Goal: Information Seeking & Learning: Check status

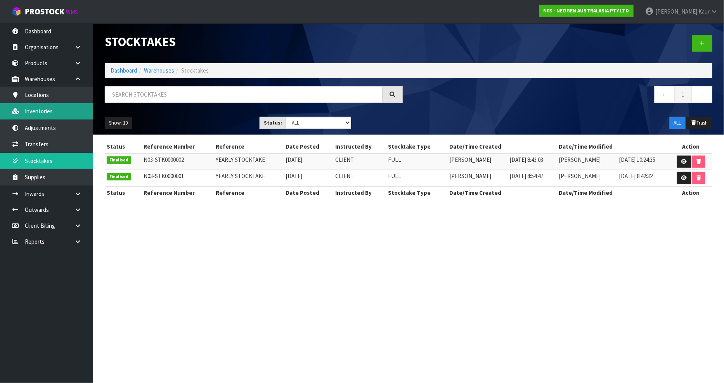
click at [44, 110] on link "Inventories" at bounding box center [46, 111] width 93 height 16
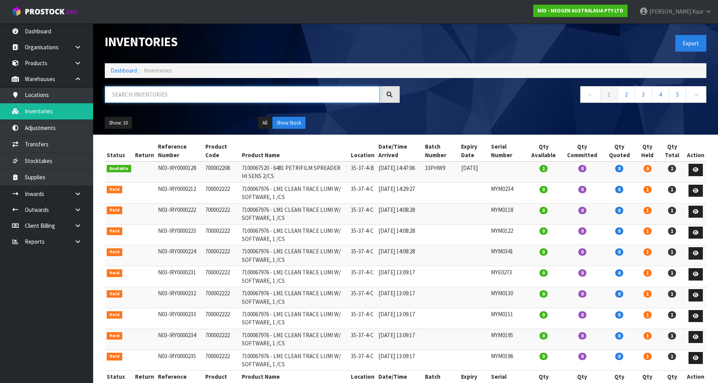
click at [168, 97] on input "text" at bounding box center [242, 94] width 275 height 17
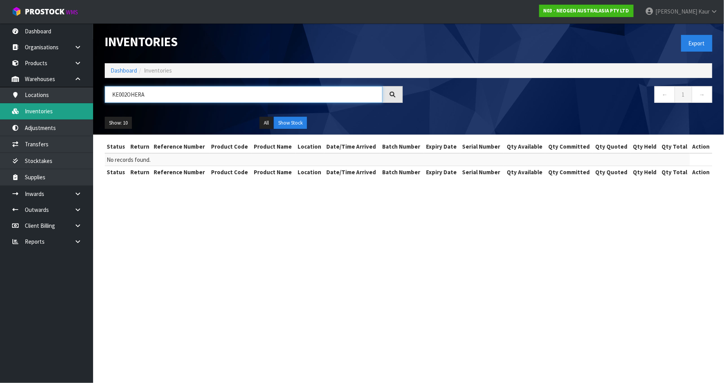
drag, startPoint x: 153, startPoint y: 92, endPoint x: 35, endPoint y: 108, distance: 119.0
click at [35, 108] on body "Toggle navigation ProStock WMS N03 - NEOGEN AUSTRALASIA PTY LTD [PERSON_NAME] L…" at bounding box center [362, 191] width 724 height 383
type input "KE002OHERA"
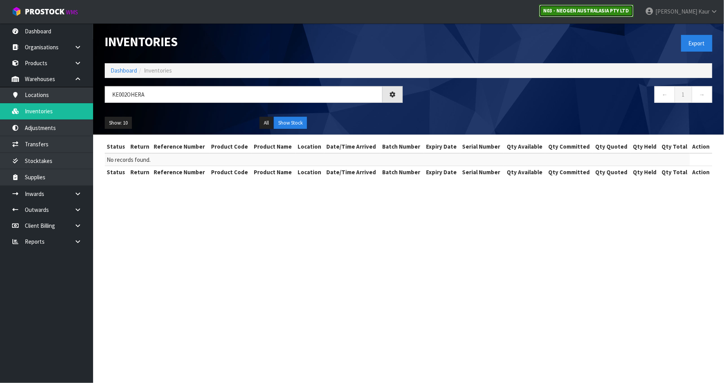
click at [605, 8] on strong "N03 - NEOGEN AUSTRALASIA PTY LTD" at bounding box center [586, 10] width 86 height 7
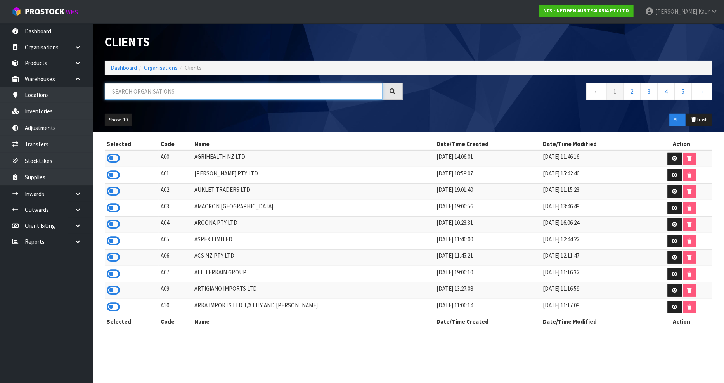
click at [161, 96] on input "text" at bounding box center [244, 91] width 278 height 17
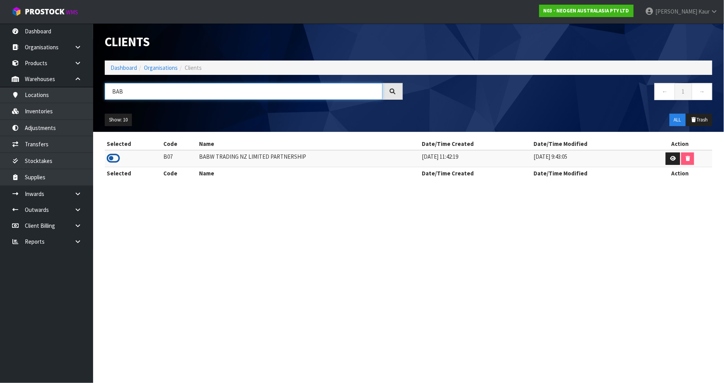
type input "BAB"
click at [111, 159] on icon at bounding box center [113, 158] width 13 height 12
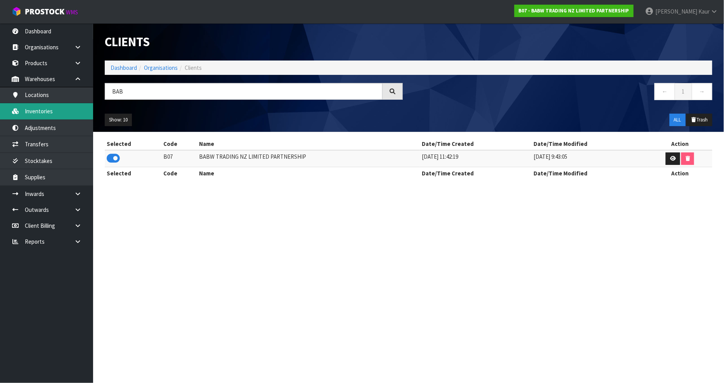
click at [43, 106] on link "Inventories" at bounding box center [46, 111] width 93 height 16
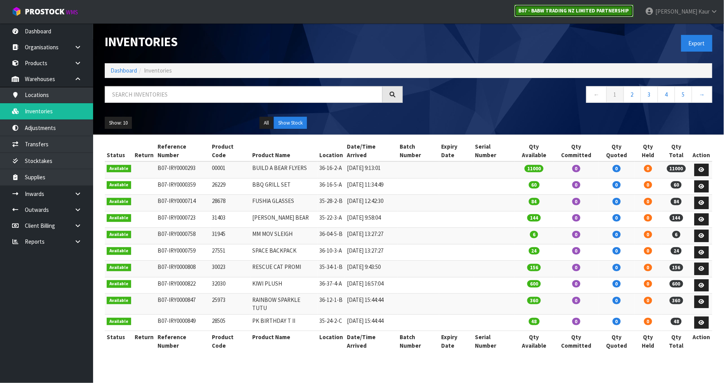
click at [598, 6] on link "B07 - BABW TRADING NZ LIMITED PARTNERSHIP" at bounding box center [573, 11] width 119 height 12
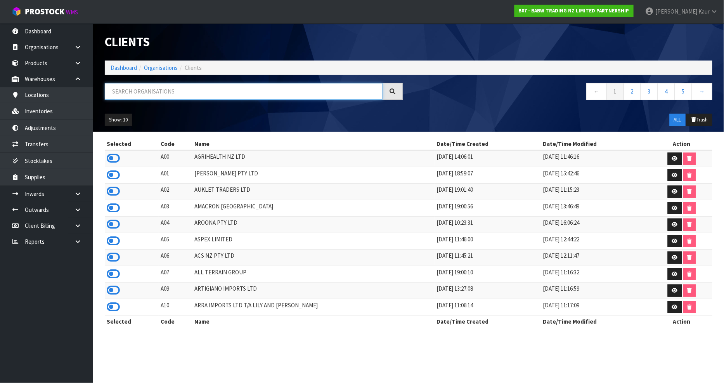
click at [132, 94] on input "text" at bounding box center [244, 91] width 278 height 17
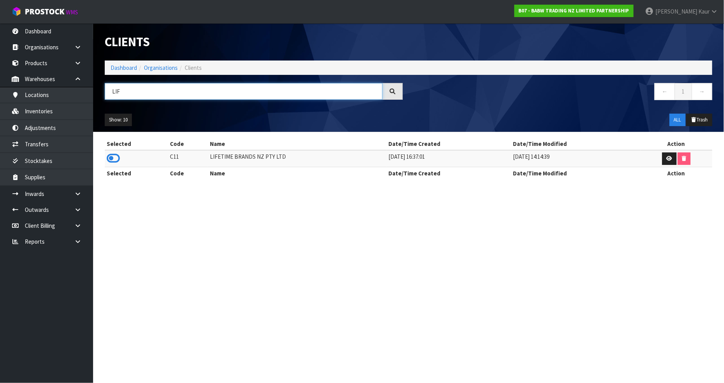
type input "LIF"
click at [104, 160] on div "Selected Code Name Date/Time Created Date/Time Modified Action C11 LIFETIME BRA…" at bounding box center [408, 163] width 619 height 50
click at [113, 159] on icon at bounding box center [113, 158] width 13 height 12
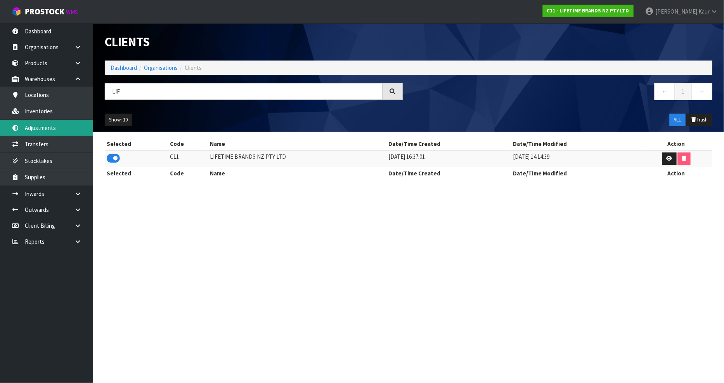
click at [60, 125] on link "Adjustments" at bounding box center [46, 128] width 93 height 16
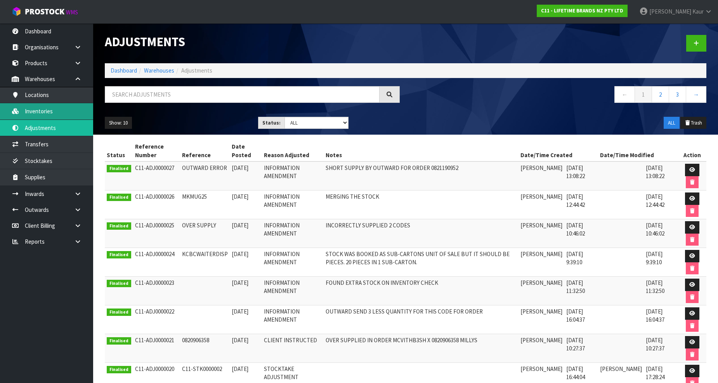
click at [43, 107] on link "Inventories" at bounding box center [46, 111] width 93 height 16
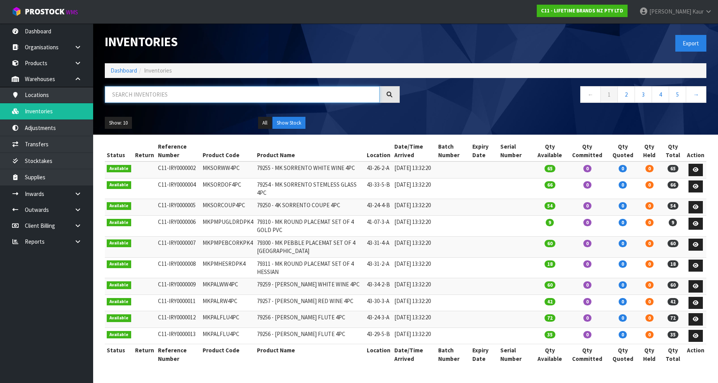
click at [126, 95] on input "text" at bounding box center [242, 94] width 275 height 17
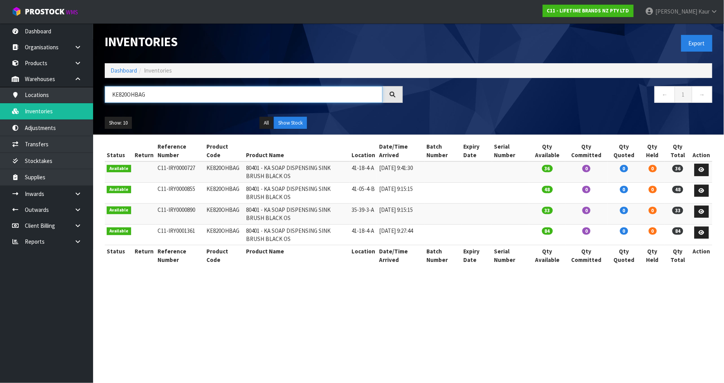
type input "KE820OHBAG"
click at [215, 167] on td "KE820OHBAG" at bounding box center [224, 171] width 40 height 21
copy td "KE820OHBAG"
click at [700, 173] on link at bounding box center [701, 170] width 14 height 12
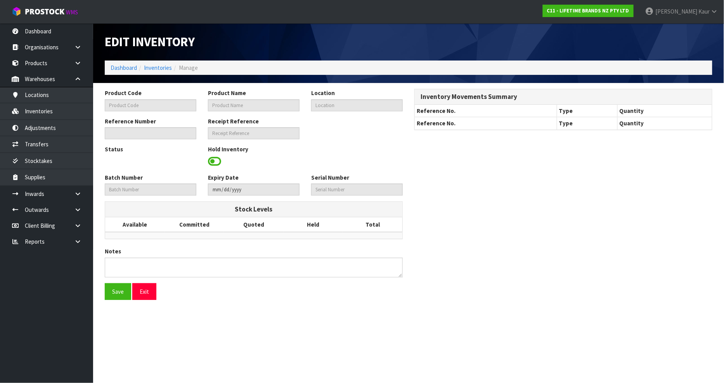
type input "KE820OHBAG"
type input "80401 - KA SOAP DISPENSING SINK BRUSH BLACK OS"
type input "41-18-4-A"
type input "C11-IRY0000727"
type input "C11-REC0000006"
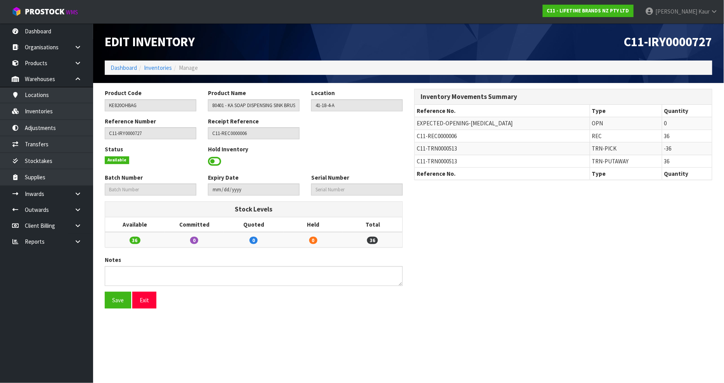
click at [490, 209] on div "Product Code KE820OHBAG Product Name 80401 - KA SOAP DISPENSING SINK BRUSH BLAC…" at bounding box center [408, 201] width 619 height 225
click at [490, 204] on div "Product Code KE820OHBAG Product Name 80401 - KA SOAP DISPENSING SINK BRUSH BLAC…" at bounding box center [408, 201] width 619 height 225
click at [490, 203] on div "Product Code KE820OHBAG Product Name 80401 - KA SOAP DISPENSING SINK BRUSH BLAC…" at bounding box center [408, 201] width 619 height 225
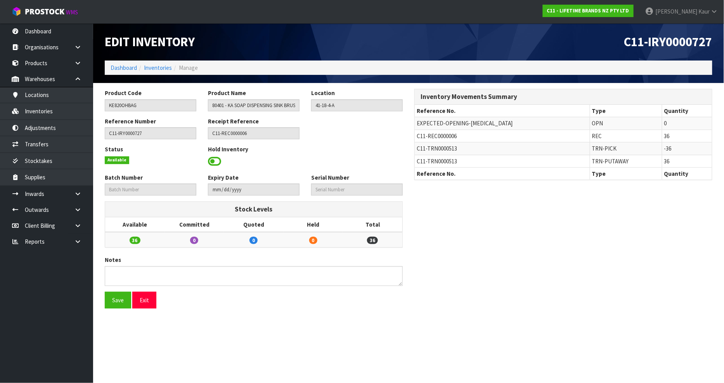
click at [592, 162] on span "TRN-PUTAWAY" at bounding box center [610, 160] width 37 height 7
click at [592, 161] on span "TRN-PUTAWAY" at bounding box center [610, 160] width 37 height 7
click at [563, 195] on div "Product Code KE820OHBAG Product Name 80401 - KA SOAP DISPENSING SINK BRUSH BLAC…" at bounding box center [408, 201] width 619 height 225
drag, startPoint x: 540, startPoint y: 157, endPoint x: 505, endPoint y: 224, distance: 75.8
click at [505, 224] on div "Product Code KE820OHBAG Product Name 80401 - KA SOAP DISPENSING SINK BRUSH BLAC…" at bounding box center [408, 201] width 619 height 225
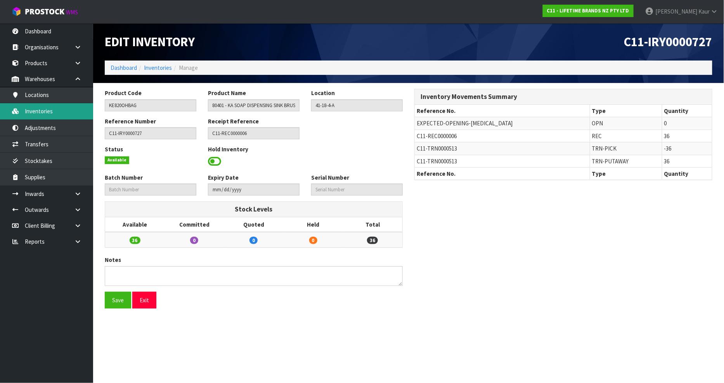
click at [56, 119] on link "Inventories" at bounding box center [46, 111] width 93 height 16
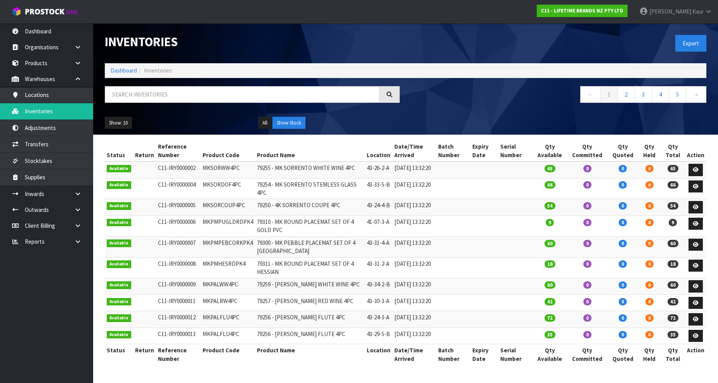
click at [47, 115] on div "Inventories Export Dashboard Inventories ← 1 2 3 4 5 → Show: 10 5 10 25 50 All …" at bounding box center [359, 189] width 718 height 379
click at [159, 91] on input "text" at bounding box center [242, 94] width 275 height 17
click at [242, 94] on input "text" at bounding box center [242, 94] width 275 height 17
drag, startPoint x: 174, startPoint y: 83, endPoint x: 173, endPoint y: 102, distance: 19.8
click at [173, 94] on div "Inventories Export Dashboard Inventories ← 1 2 3 4 5 → Show: 10 5 10 25 50 All …" at bounding box center [405, 78] width 613 height 111
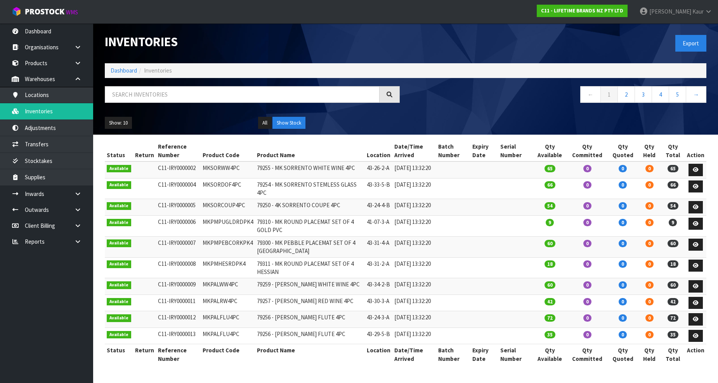
click at [173, 103] on div at bounding box center [252, 97] width 306 height 22
click at [173, 95] on input "text" at bounding box center [242, 94] width 275 height 17
click at [26, 61] on link "Products" at bounding box center [46, 63] width 93 height 16
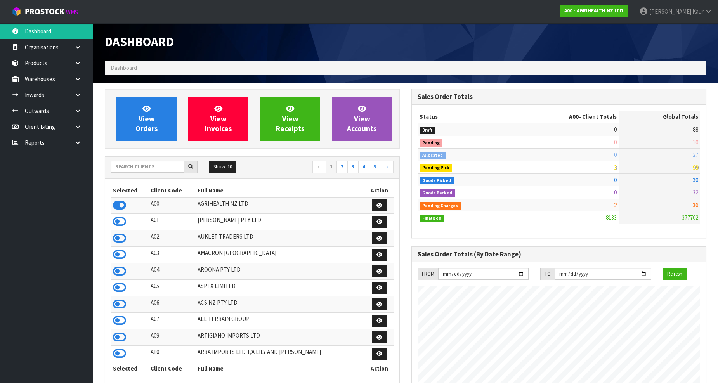
scroll to position [588, 306]
click at [673, 17] on link "Prabhneet Kaur" at bounding box center [675, 11] width 85 height 23
click at [675, 34] on link "Logout" at bounding box center [686, 31] width 61 height 10
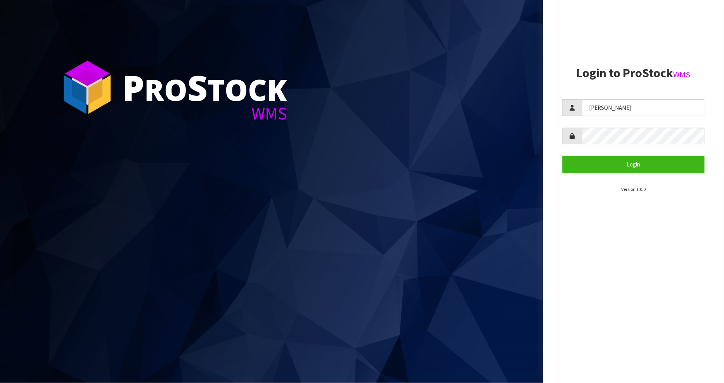
click at [618, 99] on section "Login to ProStock WMS PRABHNEET Login Version 1.0.0" at bounding box center [633, 129] width 142 height 126
drag, startPoint x: 618, startPoint y: 99, endPoint x: 610, endPoint y: 106, distance: 10.7
click at [616, 101] on section "Login to ProStock WMS PRABHNEET Login Version 1.0.0" at bounding box center [633, 129] width 142 height 126
click at [608, 106] on input "PRABHNEET" at bounding box center [643, 107] width 123 height 17
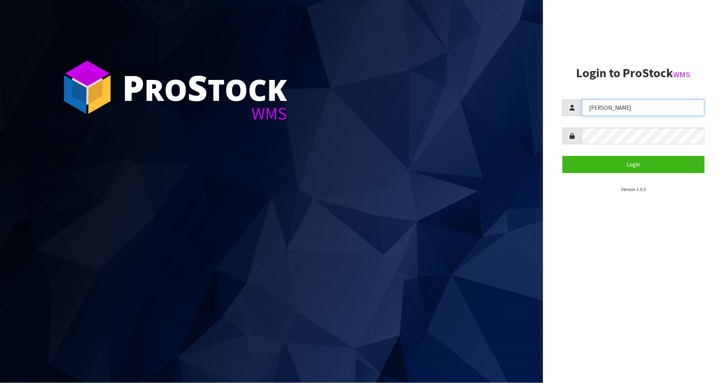
type input "a"
type input "Zackary"
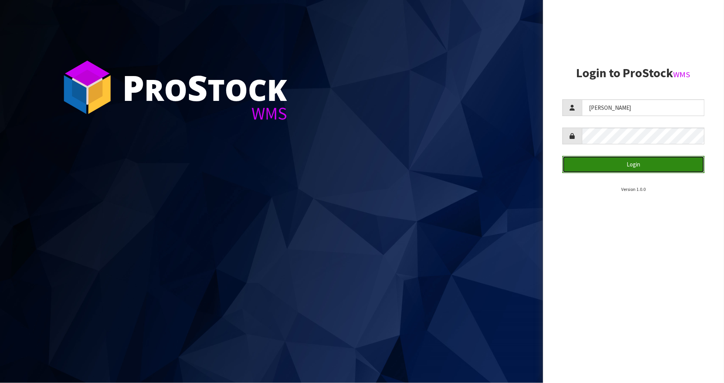
click at [658, 167] on button "Login" at bounding box center [633, 164] width 142 height 17
